Goal: Transaction & Acquisition: Purchase product/service

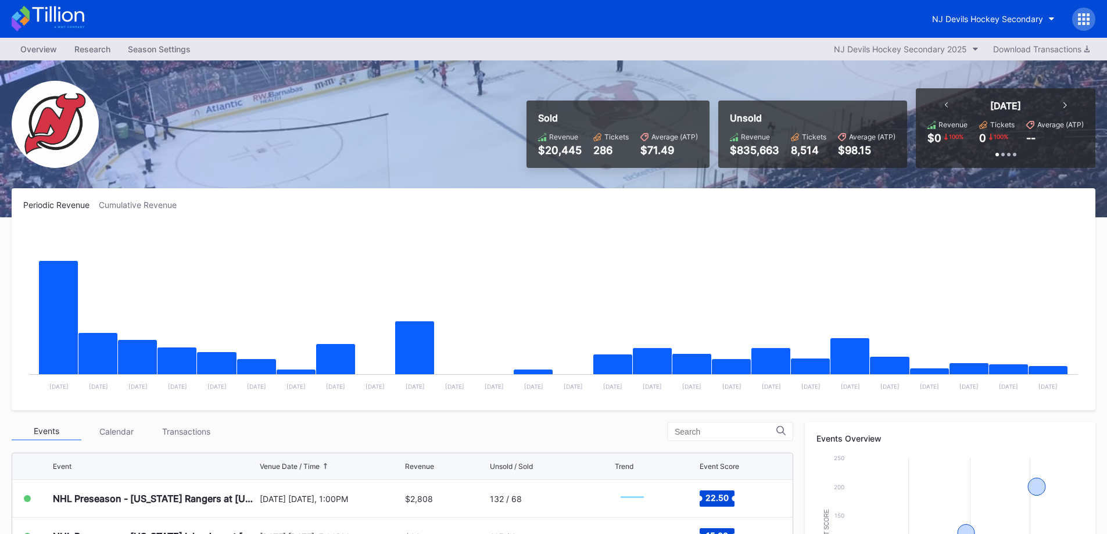
click at [1001, 17] on div "NJ Devils Hockey Secondary" at bounding box center [987, 19] width 111 height 10
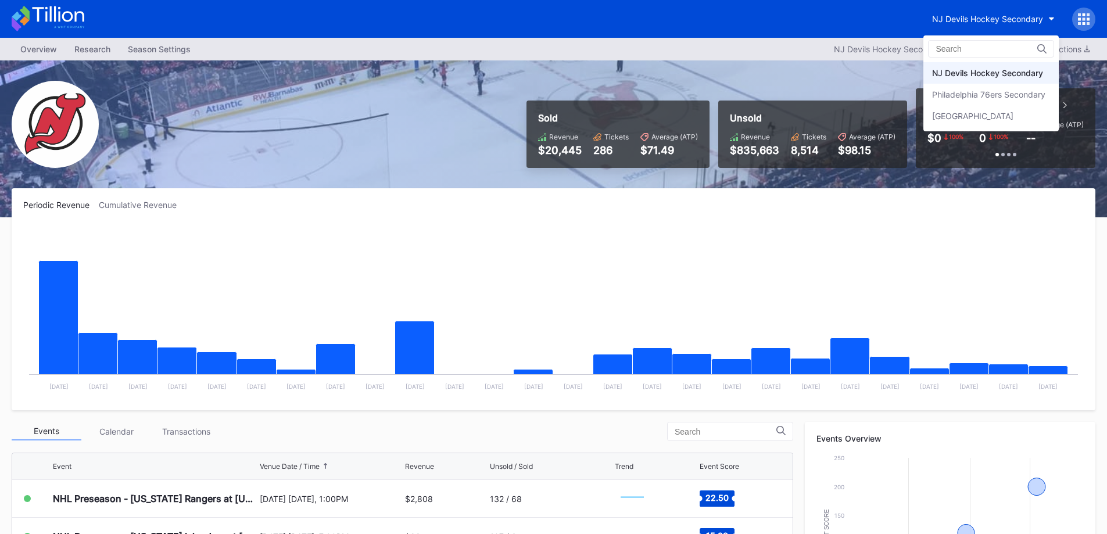
click at [1008, 111] on div "[GEOGRAPHIC_DATA]" at bounding box center [972, 116] width 81 height 10
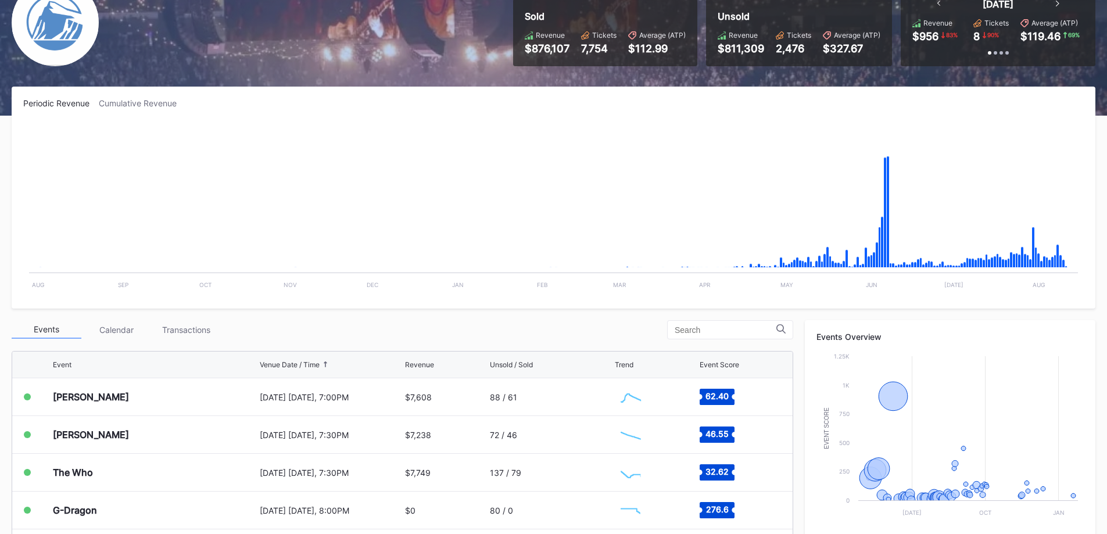
scroll to position [291, 0]
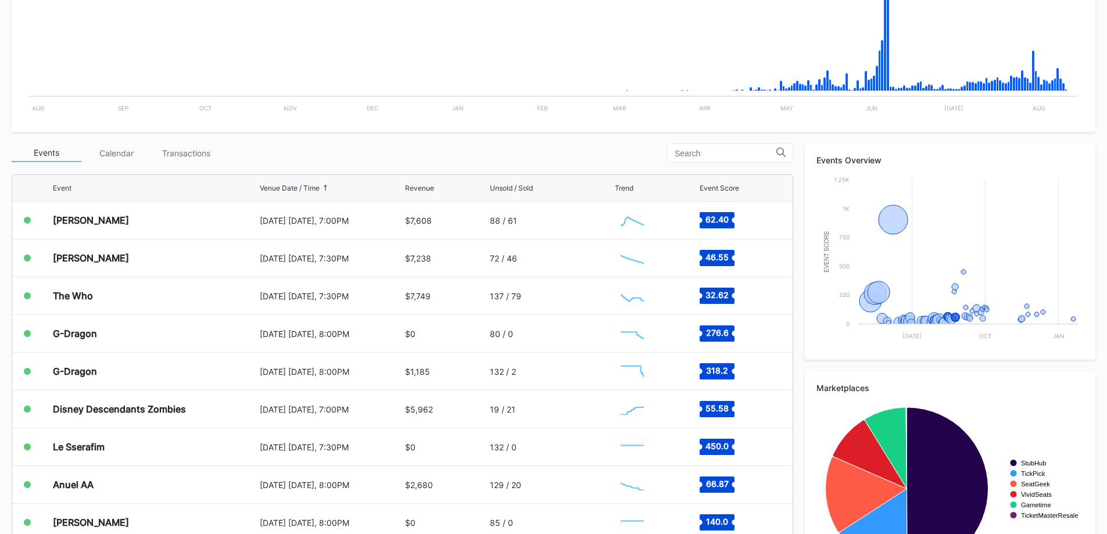
click at [187, 419] on div "Disney Descendants Zombies" at bounding box center [155, 409] width 204 height 37
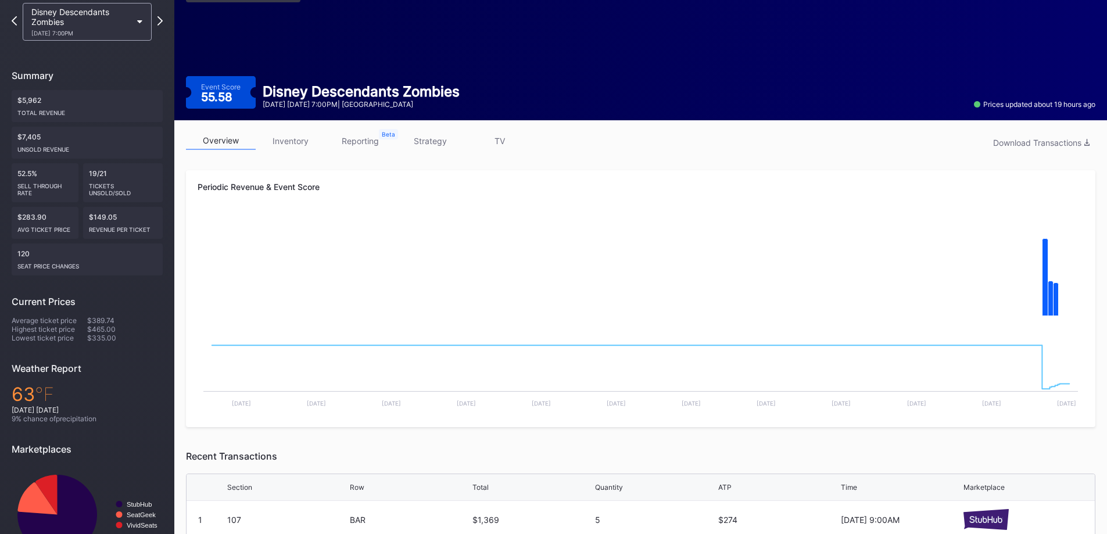
scroll to position [232, 0]
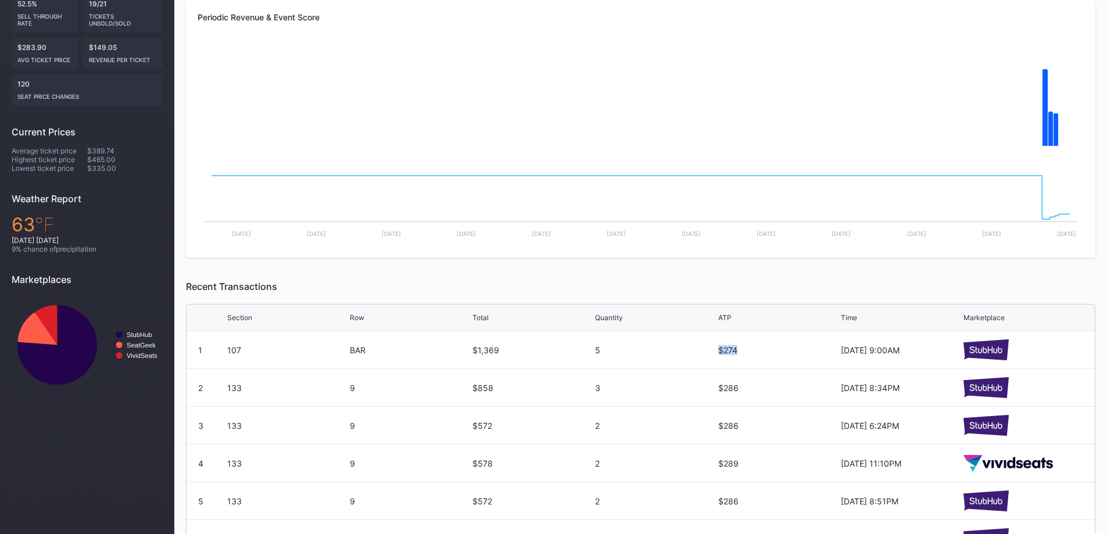
drag, startPoint x: 744, startPoint y: 345, endPoint x: 712, endPoint y: 349, distance: 32.9
click at [712, 349] on div "1 107 BAR $1,369 5 $274 [DATE] 9:00AM" at bounding box center [641, 350] width 908 height 38
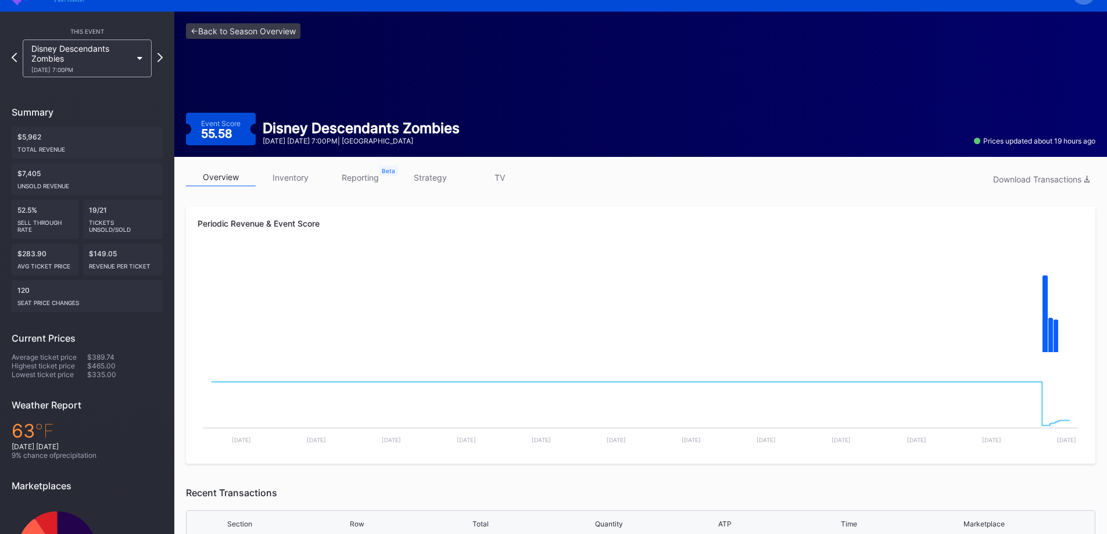
scroll to position [0, 0]
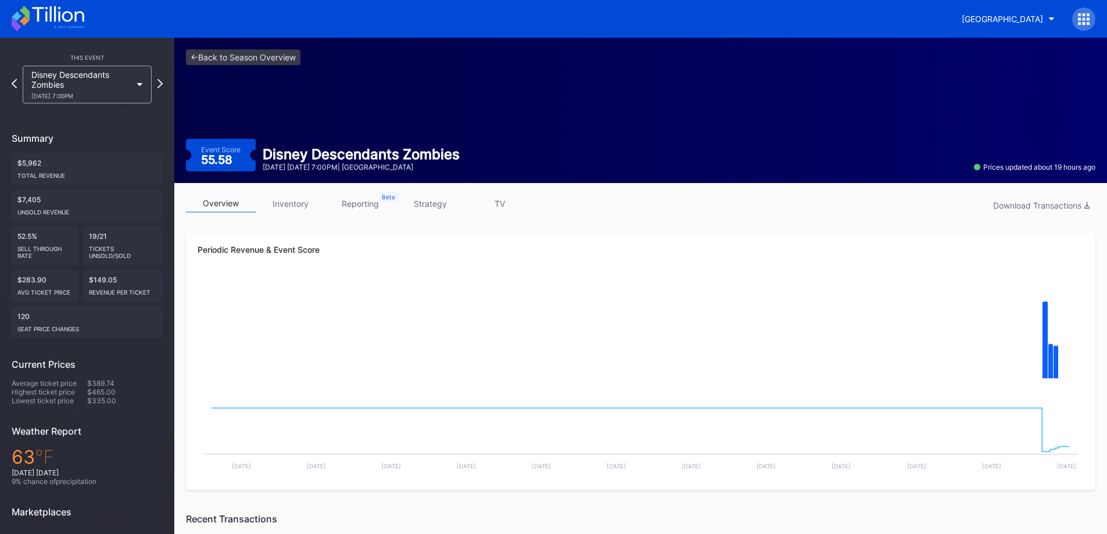
click at [305, 204] on link "inventory" at bounding box center [291, 204] width 70 height 18
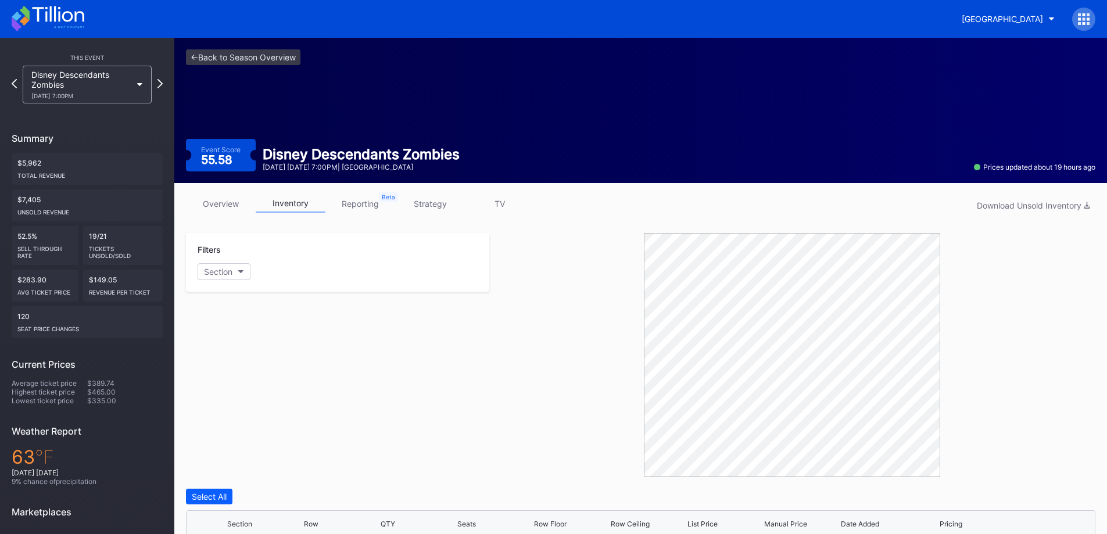
click at [204, 203] on link "overview" at bounding box center [221, 204] width 70 height 18
